Goal: Check status: Check status

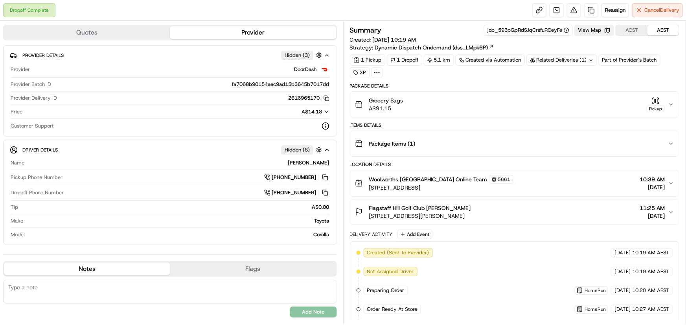
click at [601, 31] on button "View Map" at bounding box center [594, 30] width 40 height 11
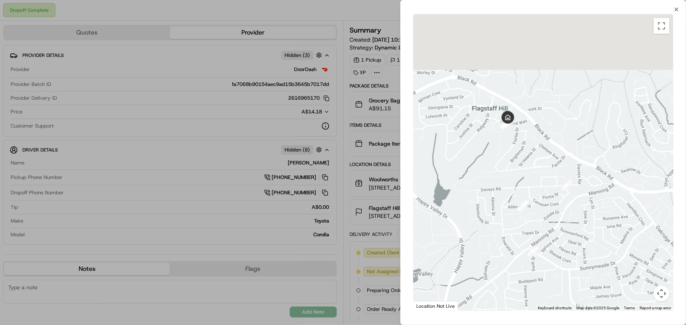
drag, startPoint x: 491, startPoint y: 88, endPoint x: 500, endPoint y: 186, distance: 97.8
click at [498, 189] on div at bounding box center [543, 162] width 260 height 297
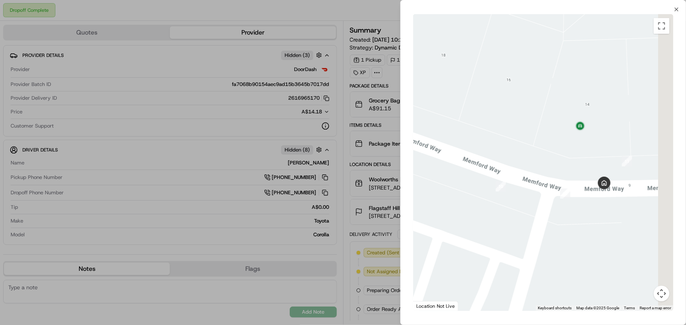
drag, startPoint x: 573, startPoint y: 135, endPoint x: 448, endPoint y: 135, distance: 124.2
click at [449, 135] on div at bounding box center [543, 162] width 260 height 297
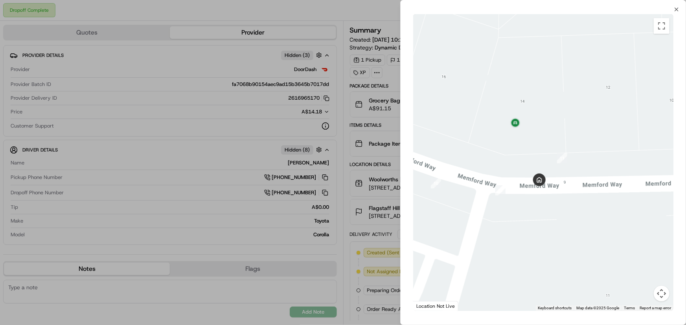
drag, startPoint x: 524, startPoint y: 160, endPoint x: 479, endPoint y: 157, distance: 44.5
click at [479, 157] on div at bounding box center [543, 162] width 260 height 297
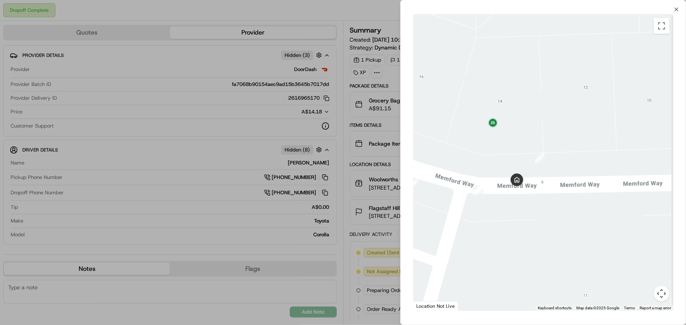
drag, startPoint x: 519, startPoint y: 157, endPoint x: 493, endPoint y: 157, distance: 25.9
click at [493, 157] on div at bounding box center [543, 162] width 260 height 297
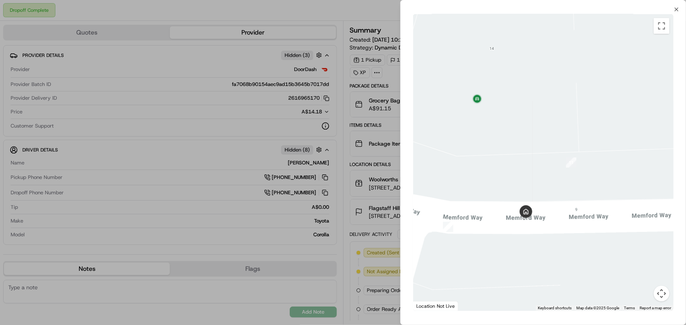
drag, startPoint x: 538, startPoint y: 173, endPoint x: 510, endPoint y: 176, distance: 28.4
click at [510, 176] on div at bounding box center [543, 162] width 260 height 297
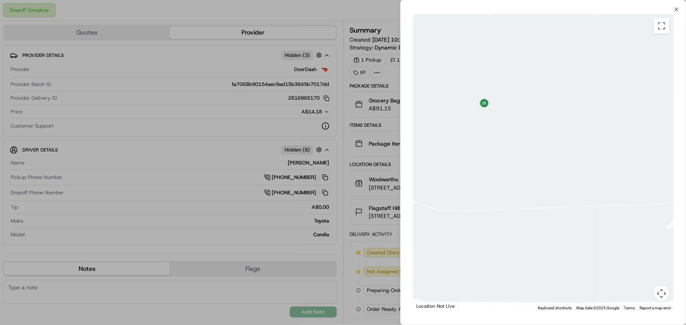
drag, startPoint x: 505, startPoint y: 143, endPoint x: 513, endPoint y: 151, distance: 11.1
click at [513, 151] on div at bounding box center [543, 162] width 260 height 297
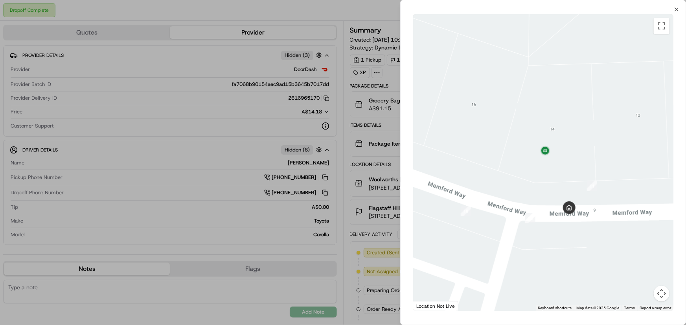
drag, startPoint x: 527, startPoint y: 184, endPoint x: 531, endPoint y: 184, distance: 4.3
click at [531, 184] on div at bounding box center [543, 162] width 260 height 297
click at [345, 158] on div at bounding box center [343, 162] width 686 height 325
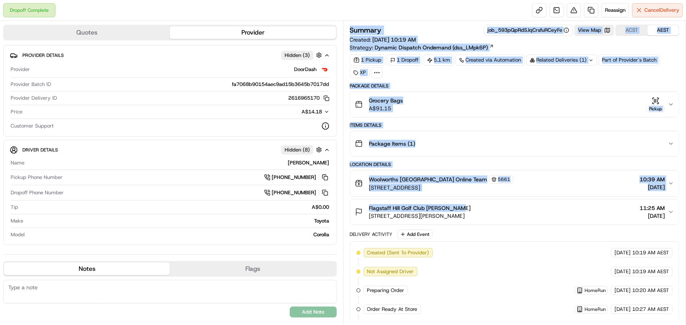
drag, startPoint x: 345, startPoint y: 216, endPoint x: 468, endPoint y: 208, distance: 123.3
click at [468, 208] on div "Summary job_593pQpRdSJqCrsfuRCeyFe View Map ACST AEST Created: 16/09/2025 10:19…" at bounding box center [514, 173] width 343 height 304
